Goal: Transaction & Acquisition: Purchase product/service

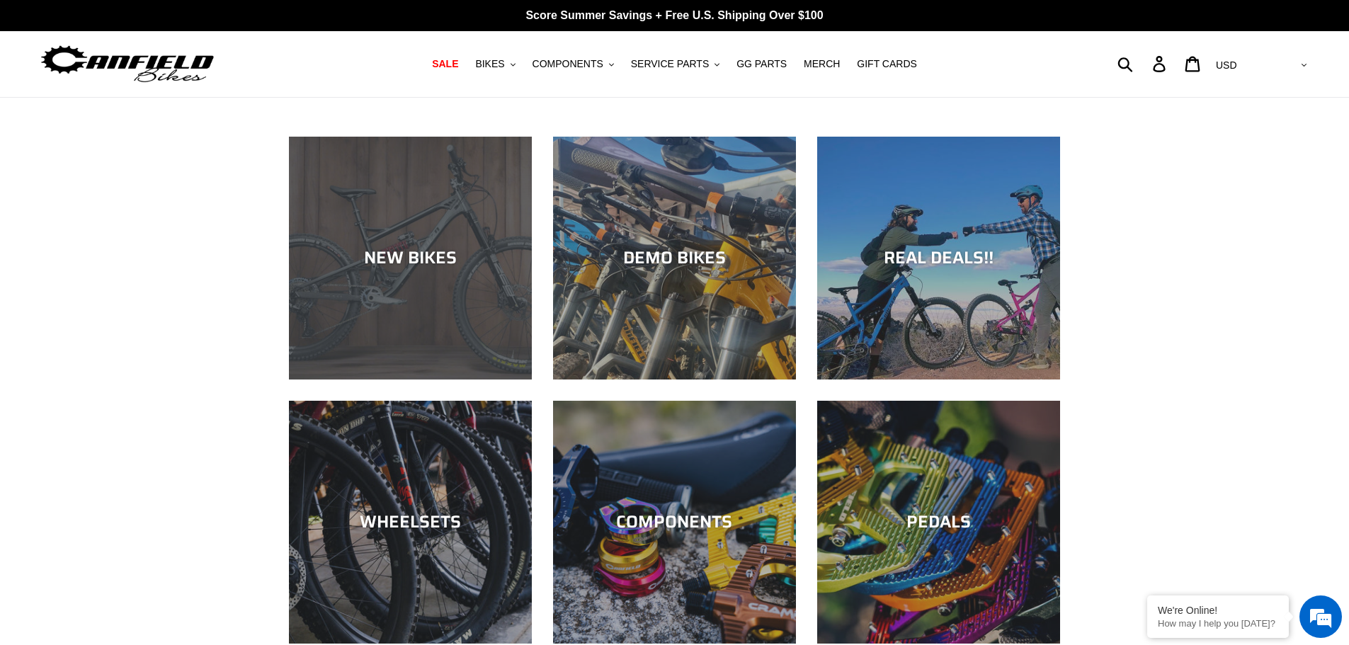
click at [418, 255] on div "NEW BIKES" at bounding box center [410, 258] width 243 height 21
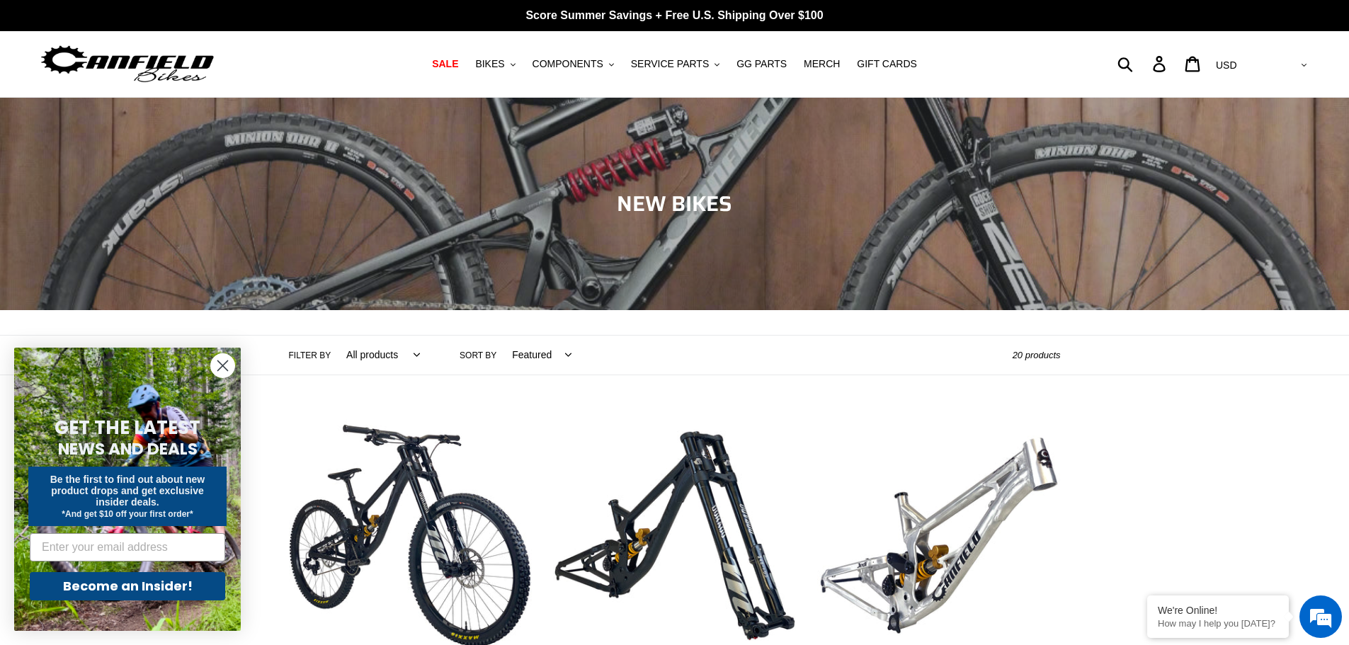
click at [412, 350] on select "All products 275 29er balance BFCM23 BFCM24 CBF [GEOGRAPHIC_DATA] [GEOGRAPHIC_D…" at bounding box center [379, 355] width 92 height 39
select select "/collections/new-bikes-up-to-2400-off/trail-am"
click at [333, 336] on select "All products 275 29er balance BFCM23 BFCM24 CBF [GEOGRAPHIC_DATA] [GEOGRAPHIC_D…" at bounding box center [379, 355] width 92 height 39
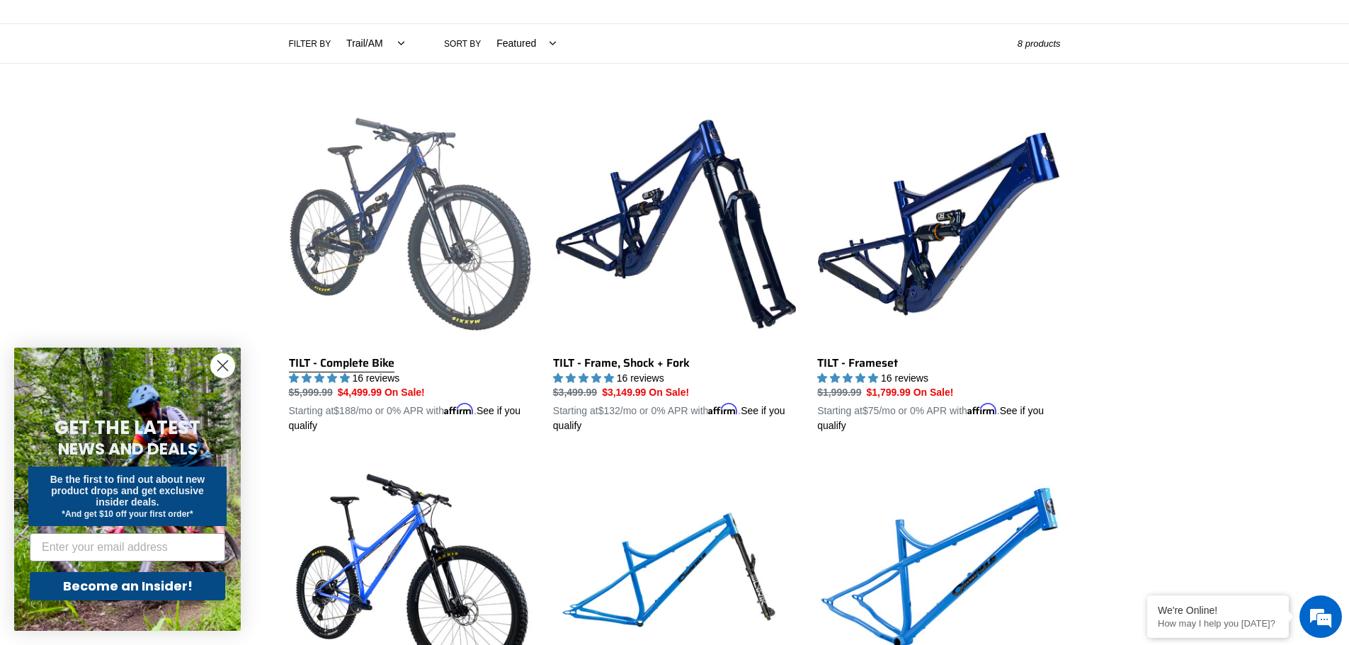
scroll to position [331, 0]
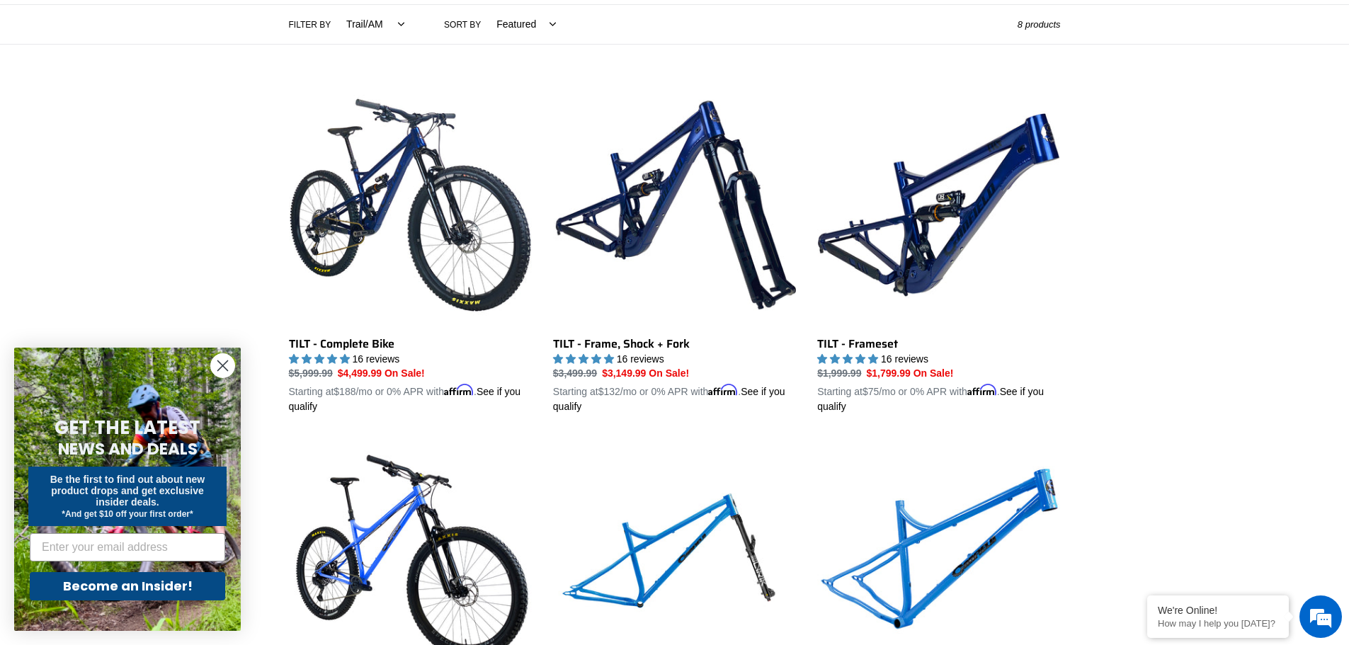
click at [227, 361] on icon "Close dialog" at bounding box center [223, 366] width 10 height 10
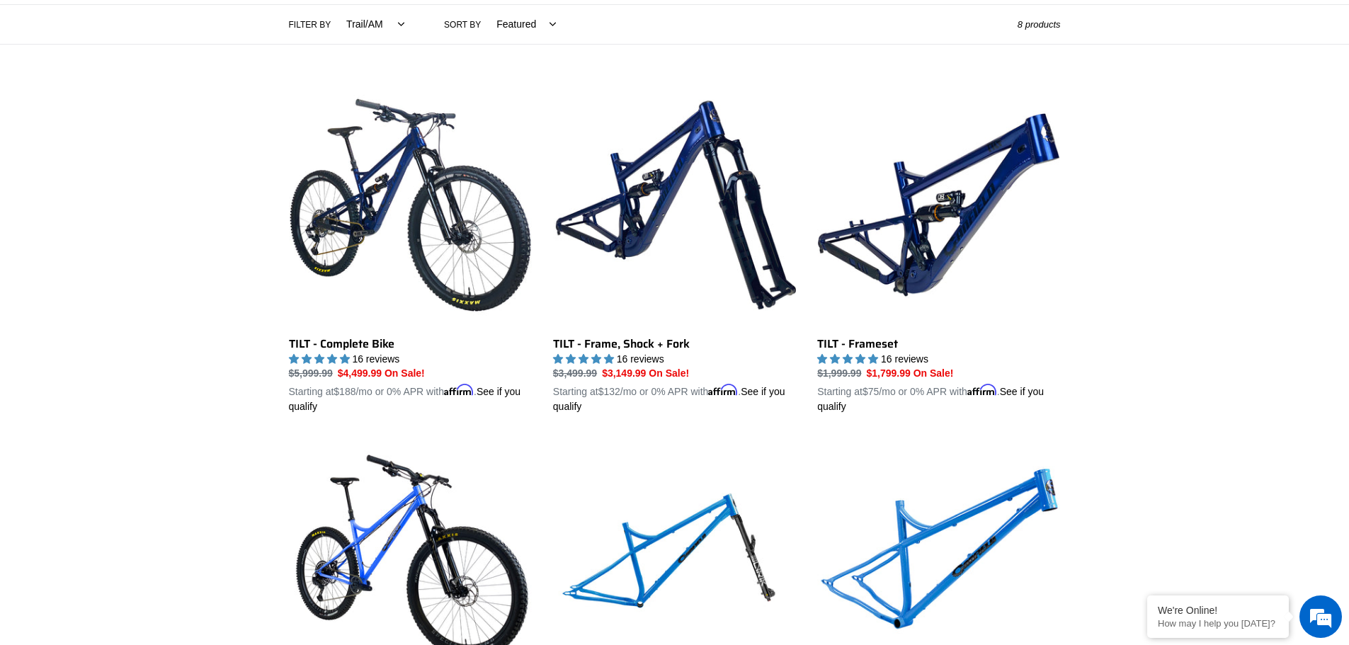
scroll to position [0, 0]
